Goal: Information Seeking & Learning: Learn about a topic

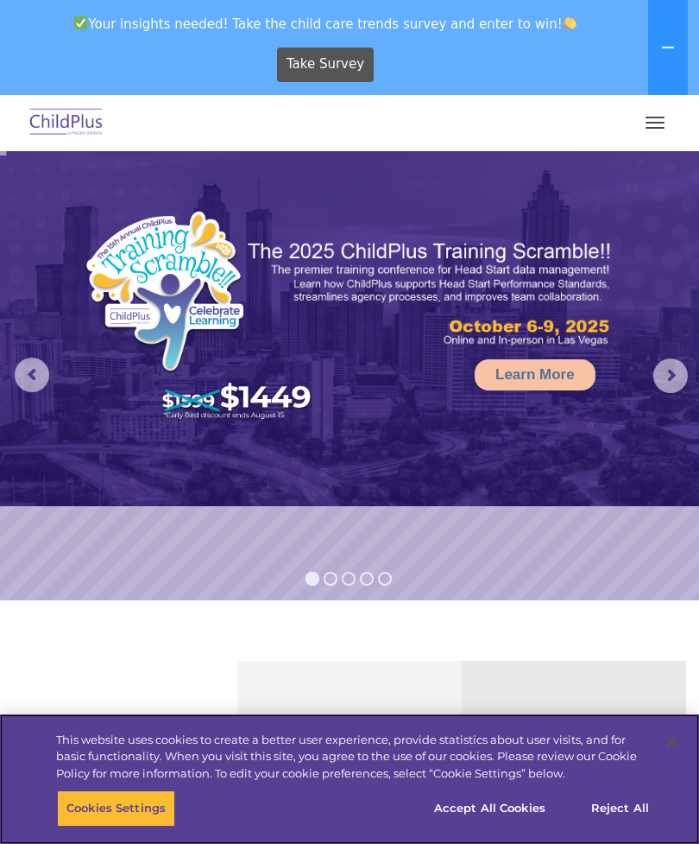
select select "MEDIUM"
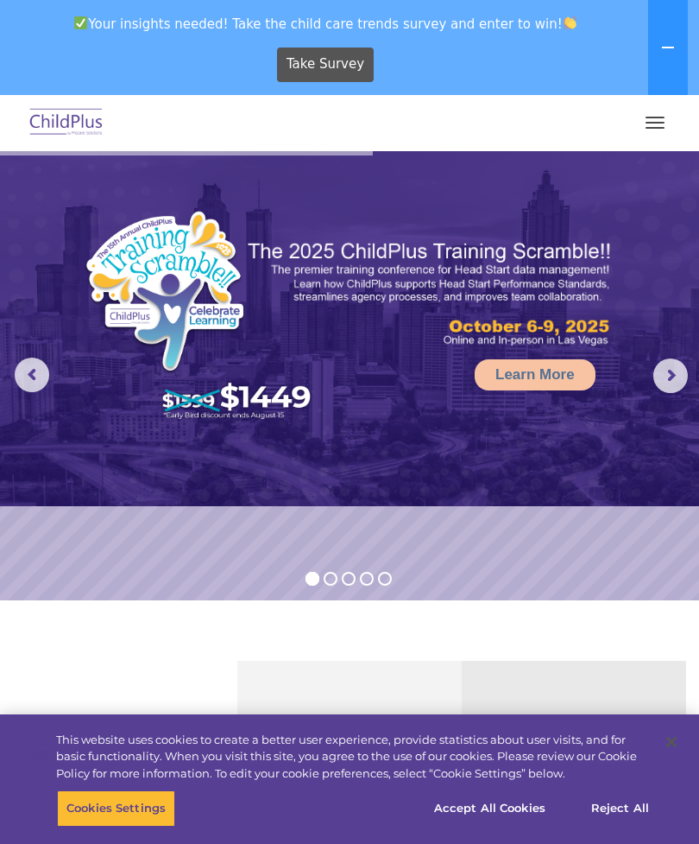
click at [655, 126] on button "button" at bounding box center [655, 123] width 36 height 28
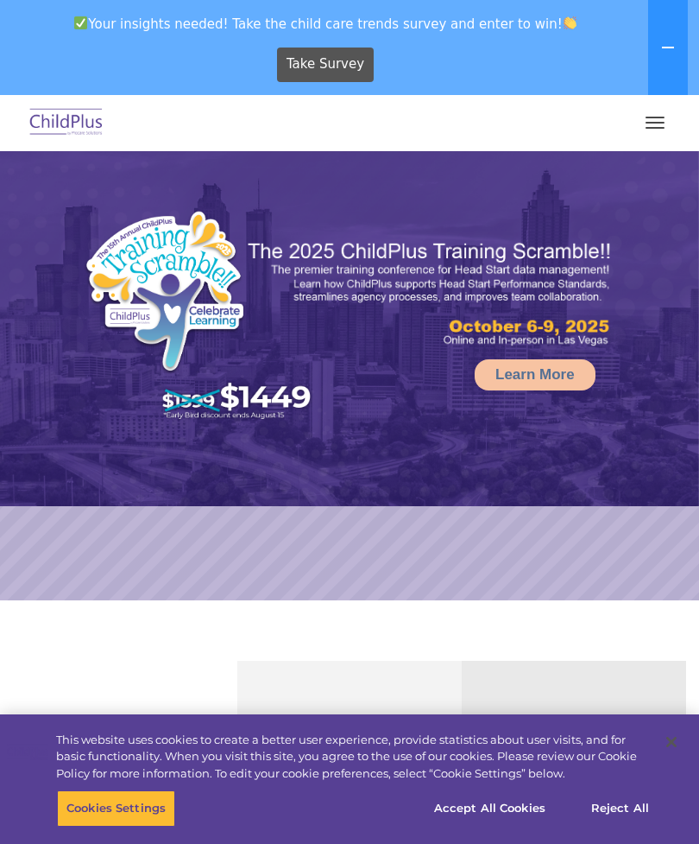
select select "MEDIUM"
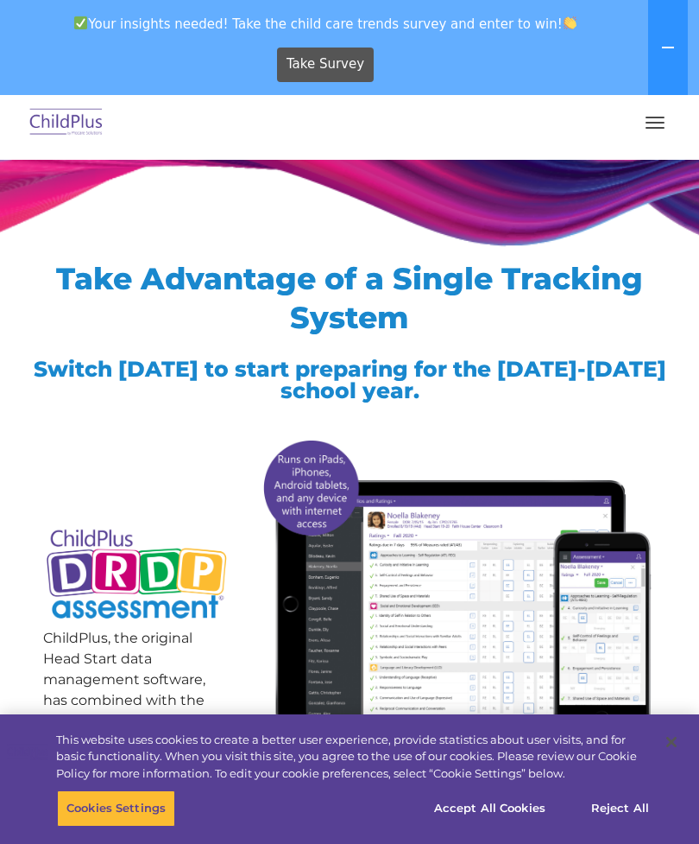
click at [651, 124] on button "button" at bounding box center [655, 123] width 36 height 28
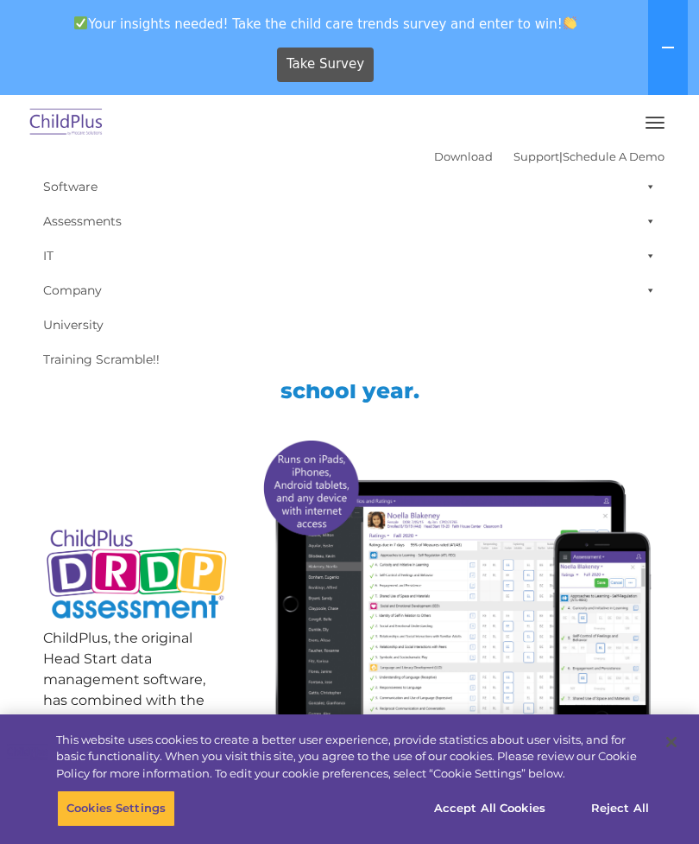
click at [250, 518] on div at bounding box center [457, 600] width 426 height 337
click at [166, 484] on div at bounding box center [136, 475] width 187 height 86
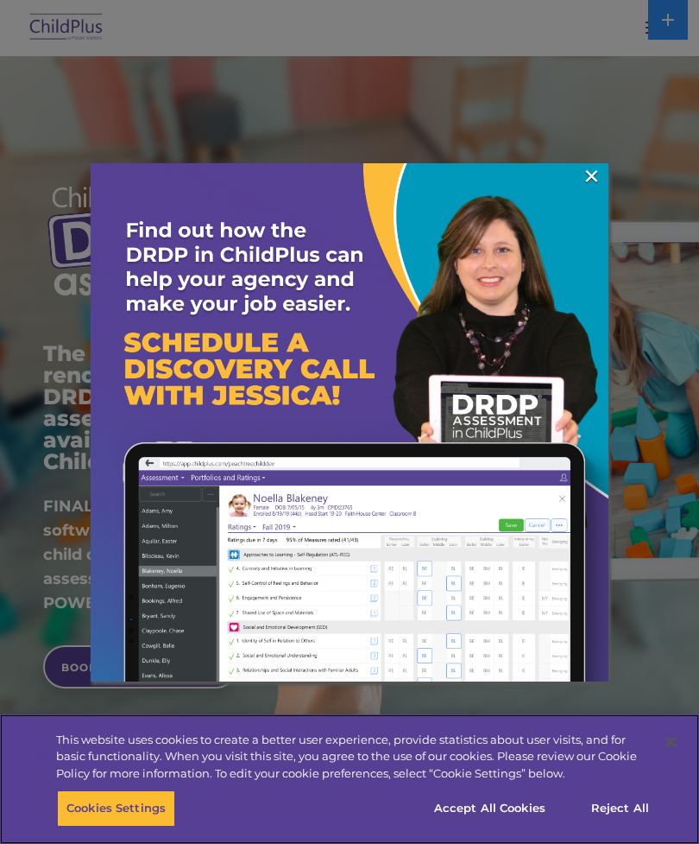
click at [535, 803] on button "Accept All Cookies" at bounding box center [490, 808] width 130 height 36
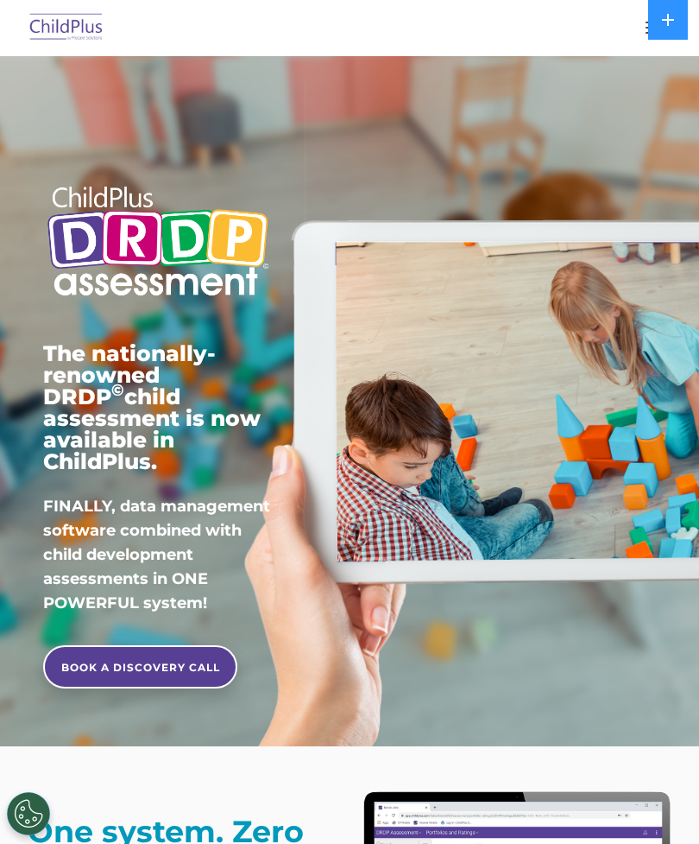
click at [604, 32] on div at bounding box center [350, 27] width 630 height 41
click at [671, 24] on icon at bounding box center [668, 20] width 14 height 14
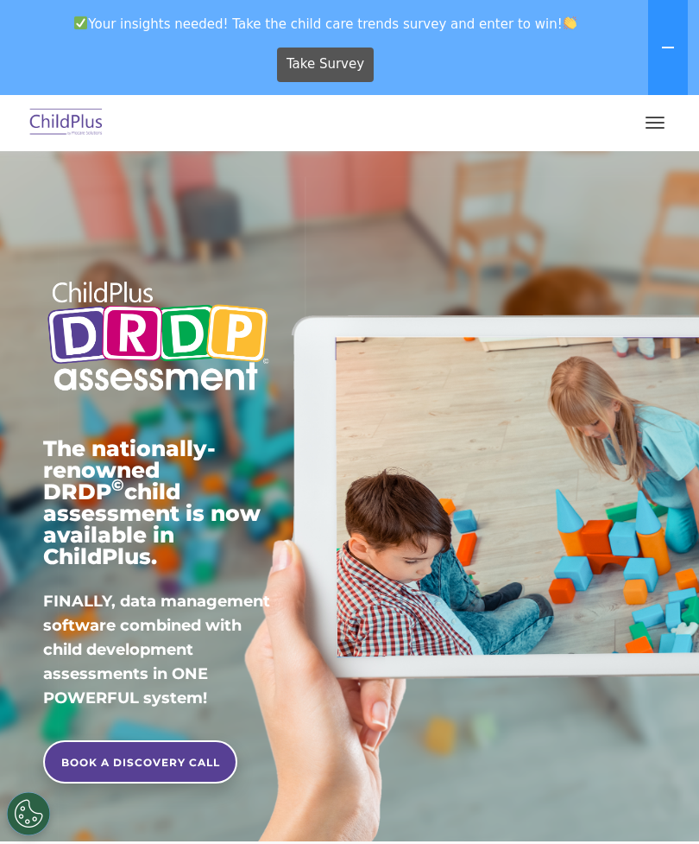
click at [655, 120] on button "button" at bounding box center [655, 123] width 36 height 28
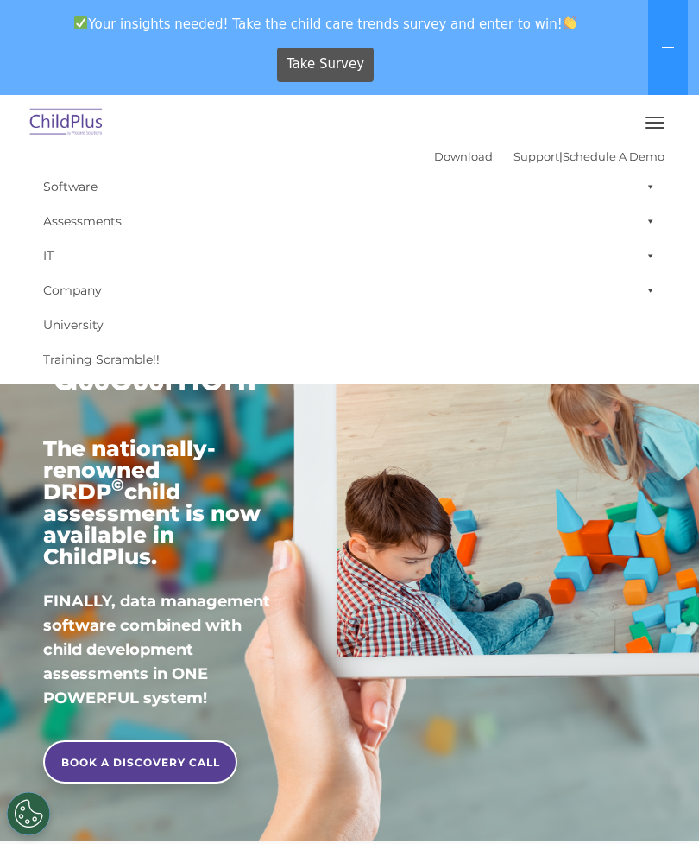
click at [506, 468] on div "The nationally-renowned DRDP © child assessment is now available in ChildPlus. …" at bounding box center [349, 497] width 639 height 632
click at [651, 118] on button "button" at bounding box center [655, 123] width 36 height 28
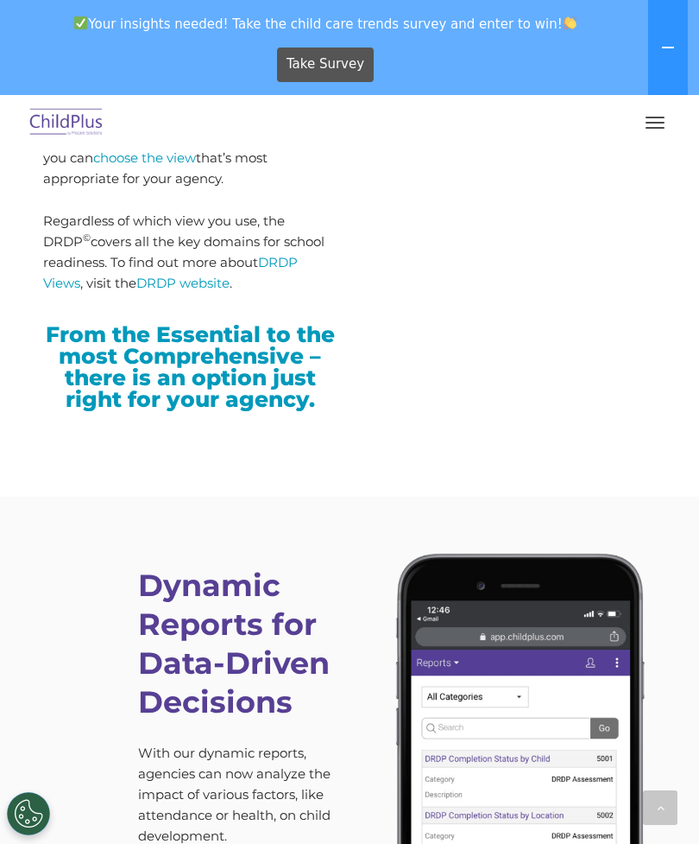
scroll to position [5463, 0]
